Goal: Task Accomplishment & Management: Use online tool/utility

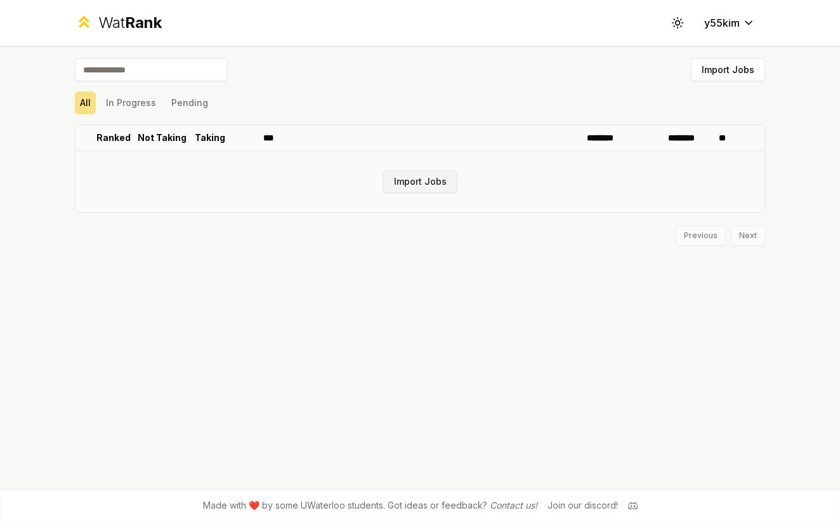
click at [421, 180] on button "Import Jobs" at bounding box center [420, 181] width 74 height 23
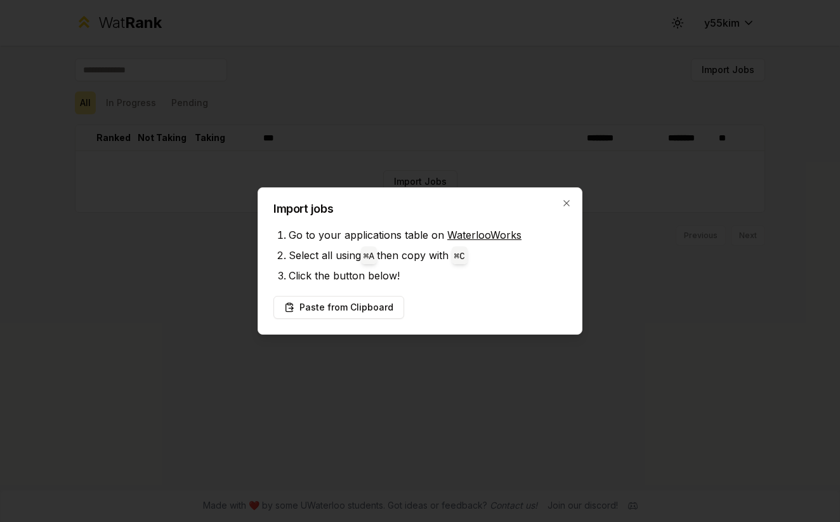
click at [465, 236] on link "WaterlooWorks" at bounding box center [485, 235] width 74 height 13
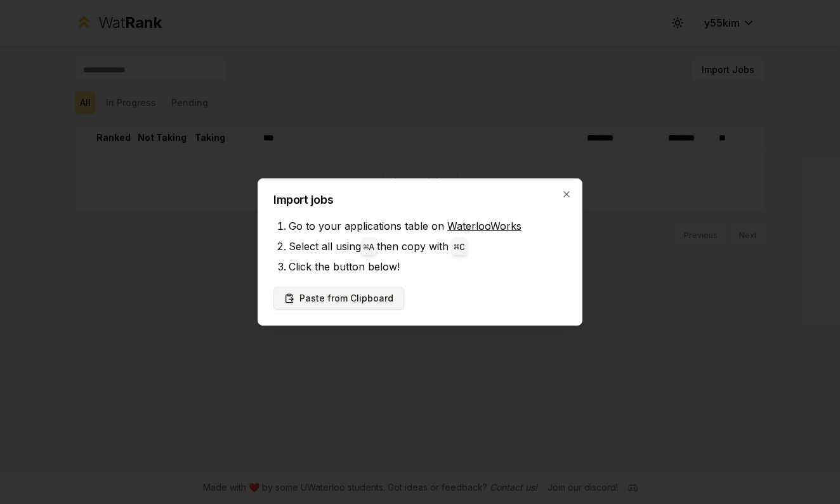
click at [364, 294] on button "Paste from Clipboard" at bounding box center [339, 298] width 131 height 23
click at [339, 297] on button "Paste from Clipboard" at bounding box center [339, 298] width 131 height 23
click at [352, 297] on button "Paste from Clipboard" at bounding box center [339, 298] width 131 height 23
click at [350, 298] on button "Paste from Clipboard" at bounding box center [339, 298] width 131 height 23
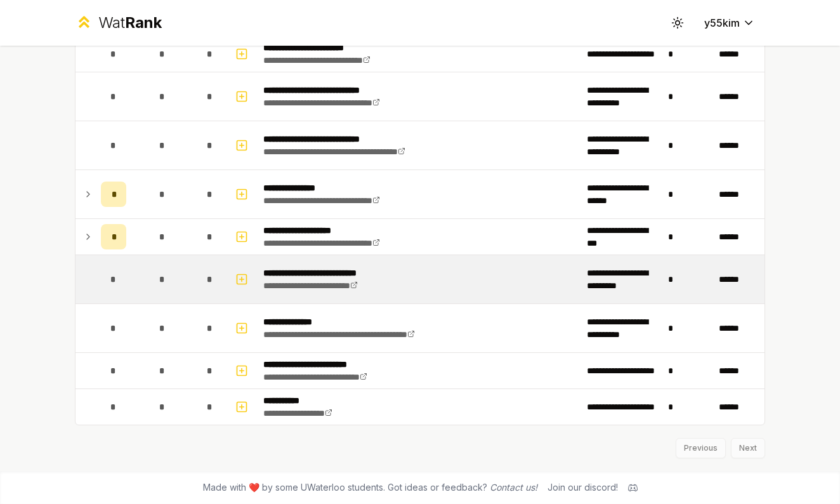
scroll to position [1725, 0]
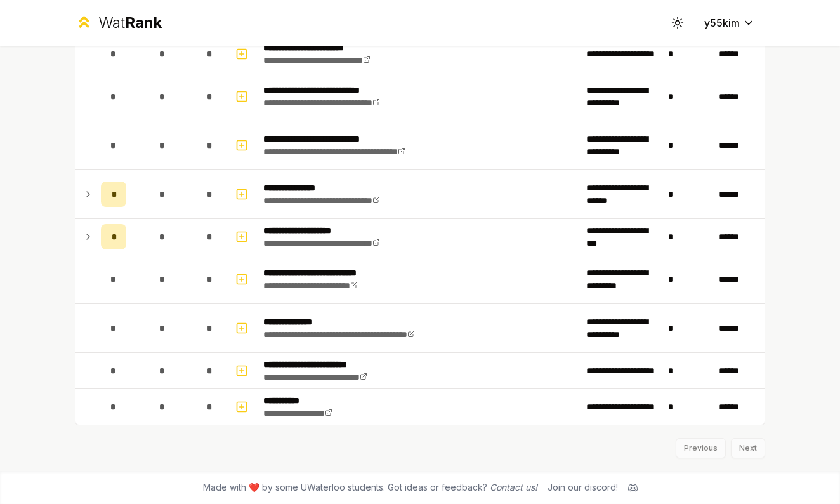
click at [745, 444] on div "Previous Next" at bounding box center [420, 441] width 691 height 33
click at [740, 455] on div "Previous Next" at bounding box center [420, 441] width 691 height 33
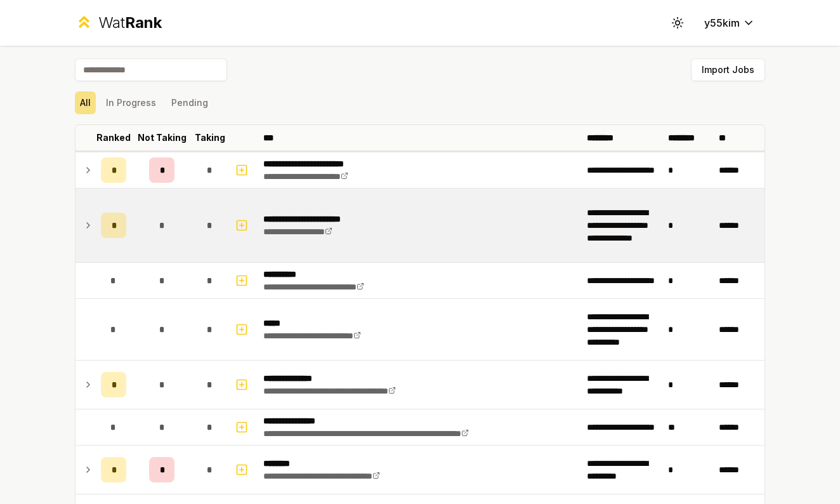
scroll to position [0, 0]
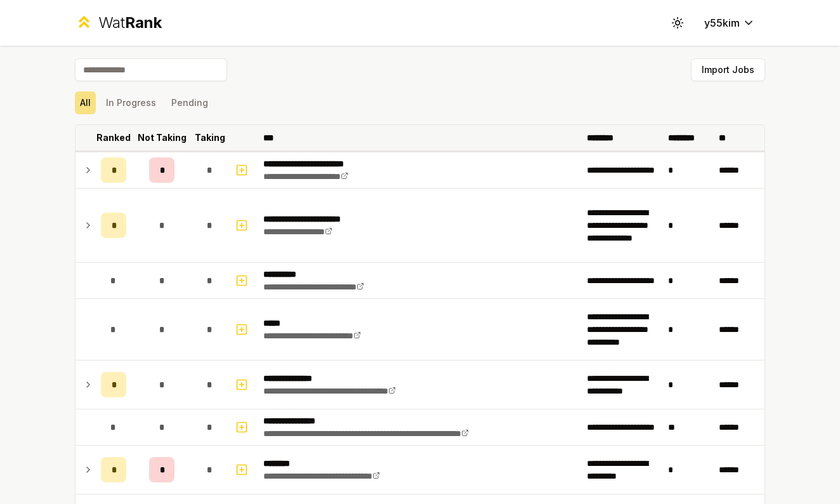
click at [116, 135] on p "Ranked" at bounding box center [113, 137] width 34 height 13
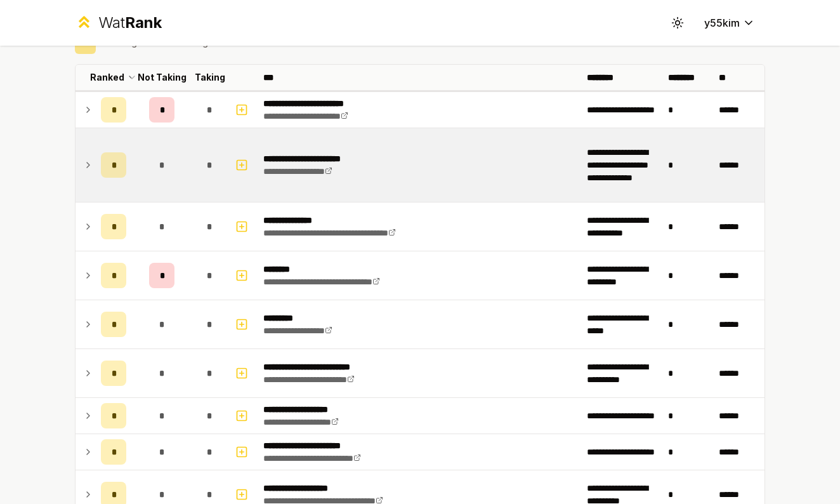
scroll to position [65, 0]
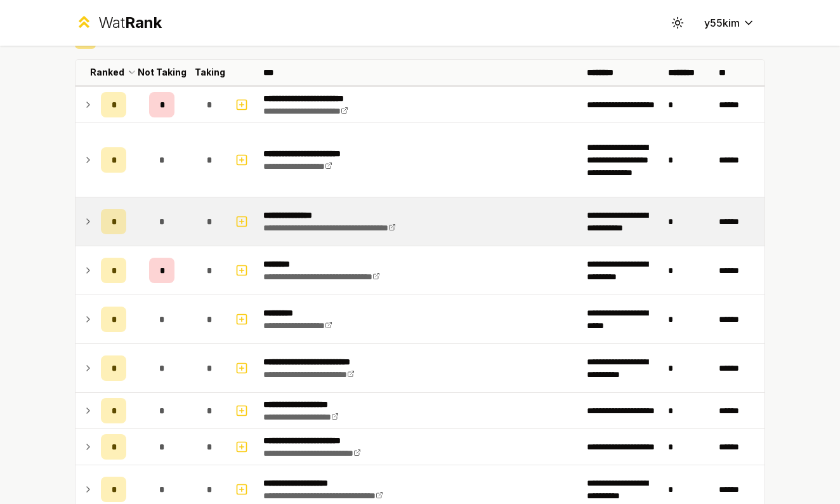
click at [117, 224] on div "*" at bounding box center [113, 221] width 25 height 25
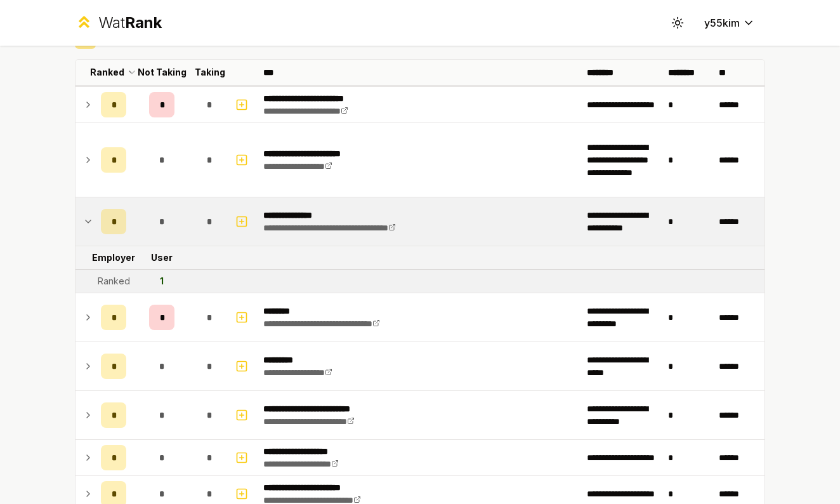
click at [163, 222] on span "*" at bounding box center [162, 221] width 6 height 13
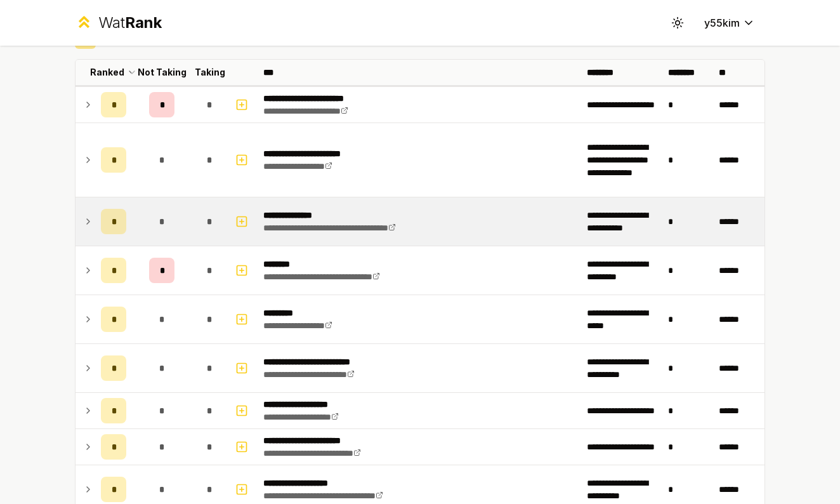
click at [123, 226] on div "*" at bounding box center [113, 221] width 25 height 25
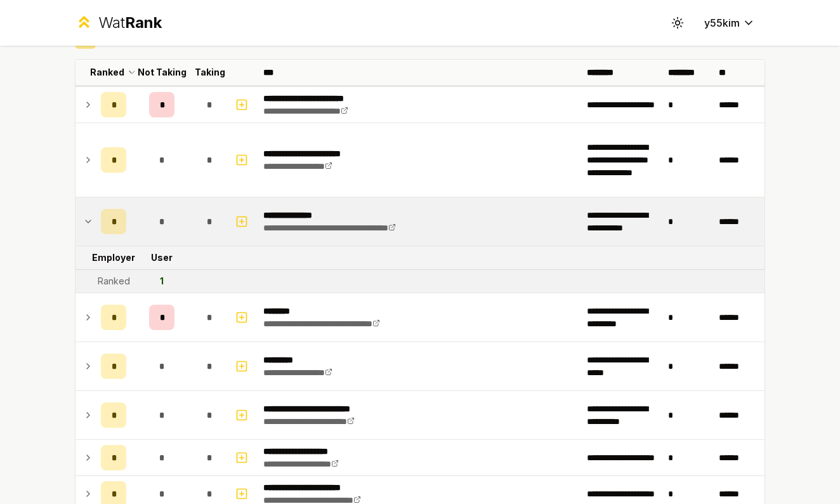
click at [113, 282] on div "Ranked" at bounding box center [114, 281] width 32 height 13
drag, startPoint x: 156, startPoint y: 284, endPoint x: 183, endPoint y: 284, distance: 26.7
click at [183, 284] on td "1" at bounding box center [161, 281] width 61 height 23
click at [201, 279] on tr "Ranked 1" at bounding box center [420, 281] width 689 height 23
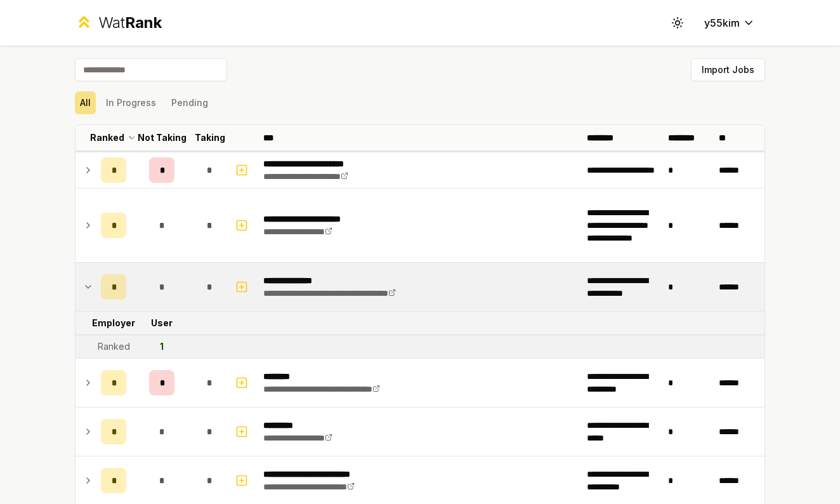
scroll to position [0, 0]
click at [187, 96] on button "Pending" at bounding box center [189, 102] width 47 height 23
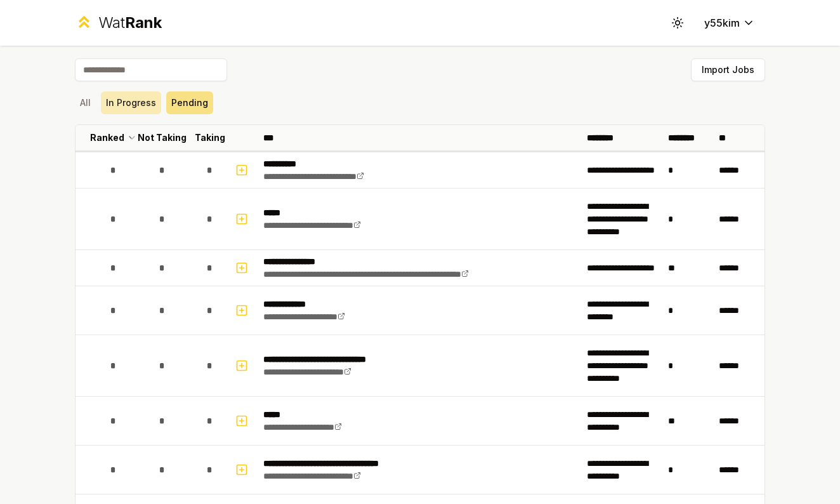
click at [136, 102] on button "In Progress" at bounding box center [131, 102] width 60 height 23
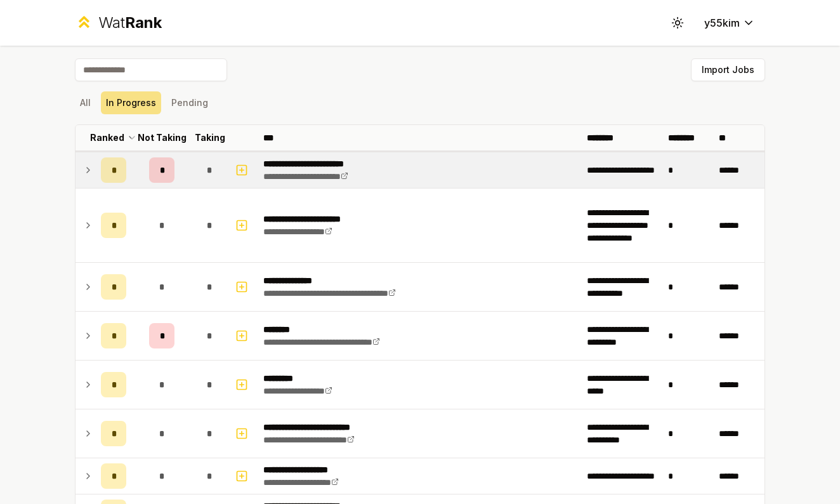
click at [114, 173] on span "*" at bounding box center [114, 170] width 4 height 13
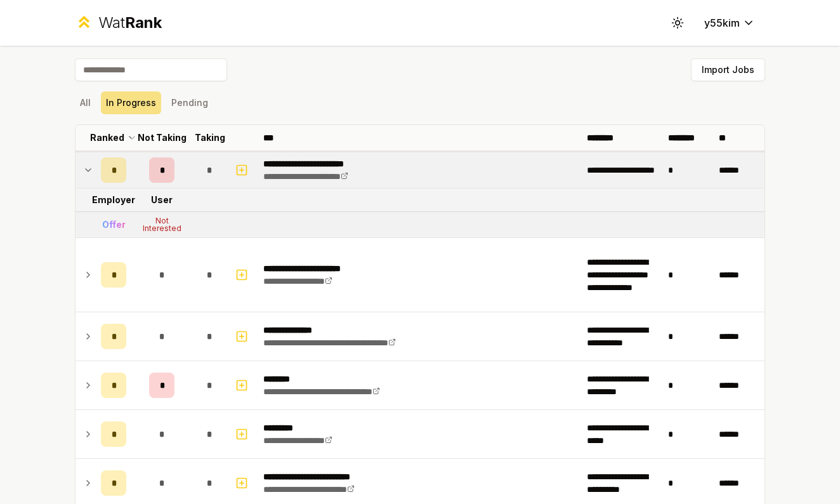
click at [106, 224] on div "Offer" at bounding box center [113, 224] width 23 height 13
drag, startPoint x: 106, startPoint y: 224, endPoint x: 136, endPoint y: 224, distance: 30.5
click at [136, 224] on tr "Offer Not Interested" at bounding box center [420, 225] width 689 height 26
click at [387, 79] on div "Import Jobs" at bounding box center [420, 72] width 691 height 28
